Goal: Find specific page/section: Find specific page/section

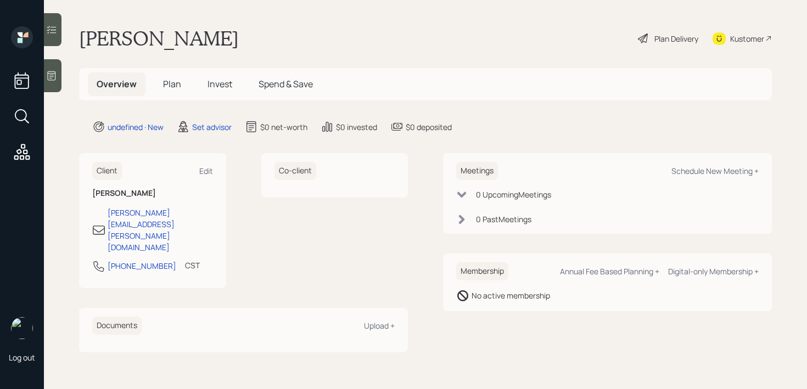
click at [52, 80] on icon at bounding box center [51, 75] width 11 height 11
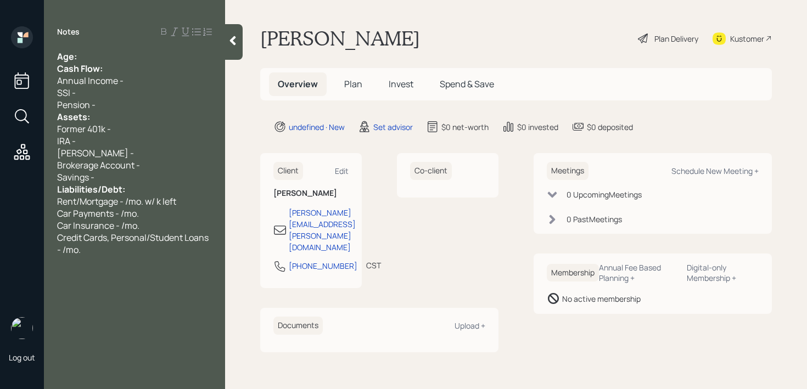
click at [145, 63] on div "Cash Flow:" at bounding box center [134, 69] width 155 height 12
click at [148, 58] on div "Age:" at bounding box center [134, 56] width 155 height 12
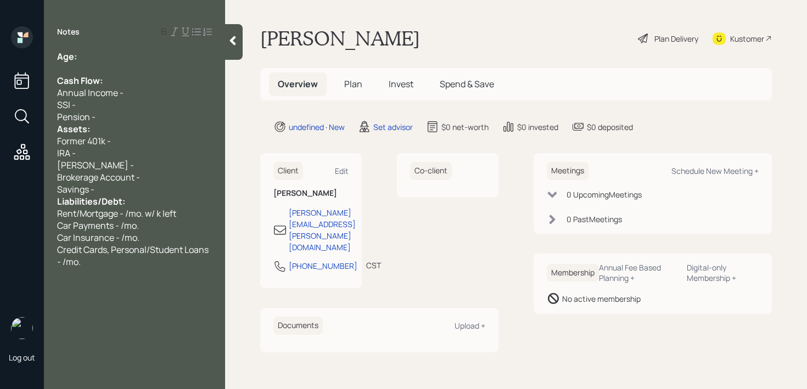
click at [147, 108] on div "SSI -" at bounding box center [134, 105] width 155 height 12
click at [150, 120] on div "Pension -" at bounding box center [134, 117] width 155 height 12
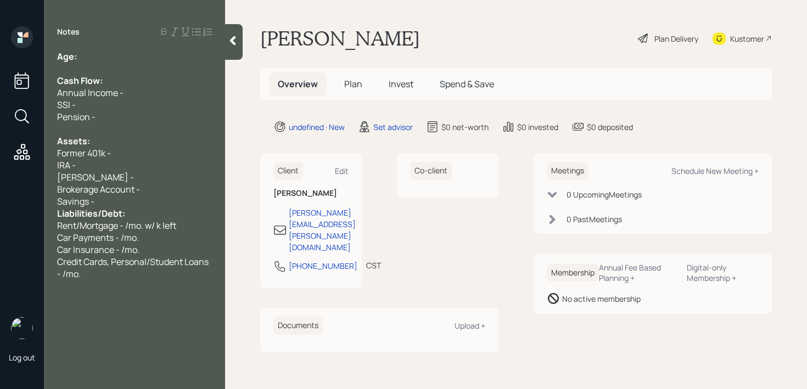
click at [148, 190] on div "Brokerage Account -" at bounding box center [134, 189] width 155 height 12
click at [148, 193] on div "Brokerage Account -" at bounding box center [134, 189] width 155 height 12
click at [147, 192] on div "Brokerage Account -" at bounding box center [134, 189] width 155 height 12
click at [143, 214] on div "Liabilities/Debt:" at bounding box center [134, 213] width 155 height 12
click at [152, 199] on div "Savings -" at bounding box center [134, 201] width 155 height 12
